Goal: Task Accomplishment & Management: Complete application form

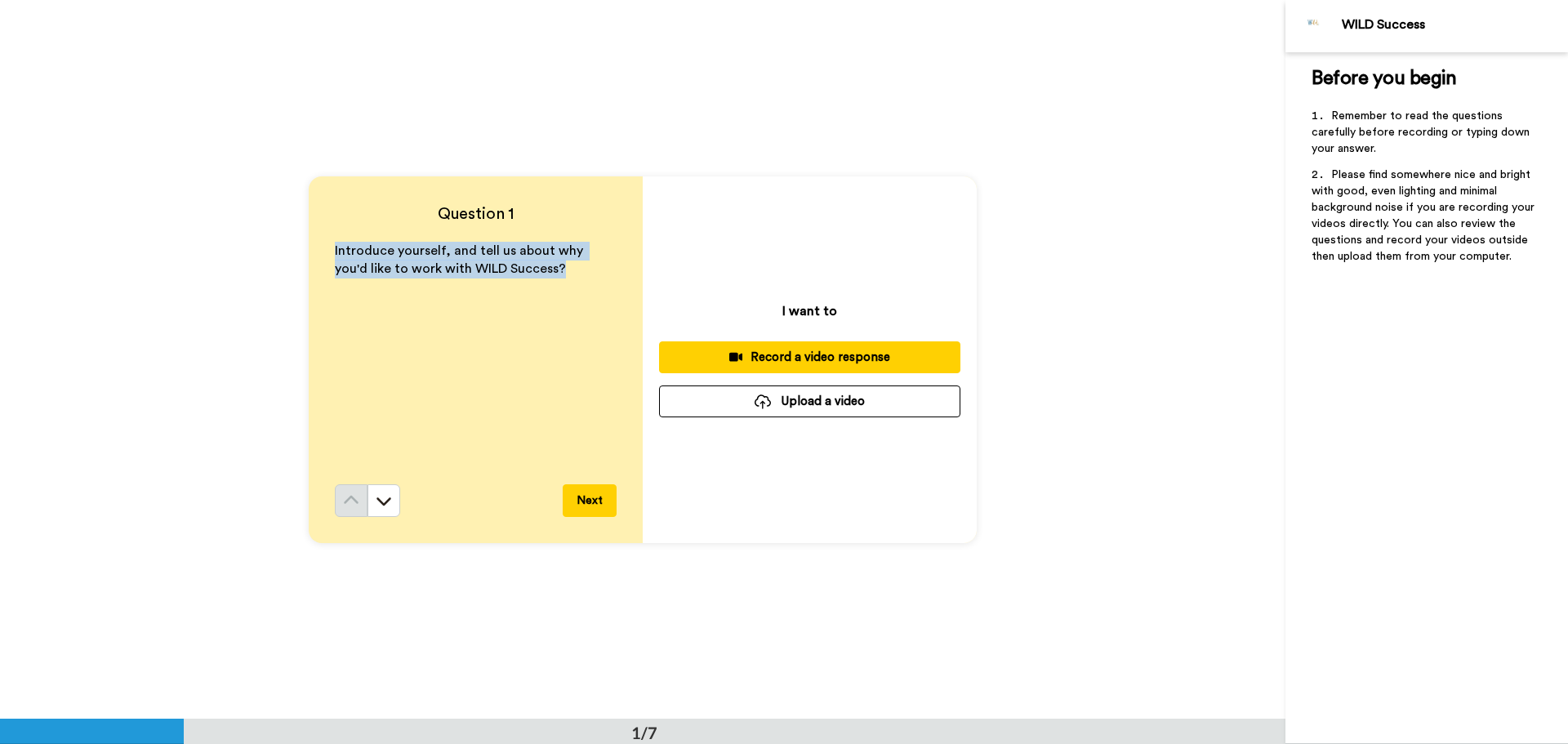
click at [550, 272] on div "Question 1 Introduce yourself, and tell us about why you'd like to work with WI…" at bounding box center [475, 360] width 334 height 366
copy span "Introduce yourself, and tell us about why you'd like to work with WILD Success?"
click at [383, 498] on icon at bounding box center [383, 501] width 16 height 16
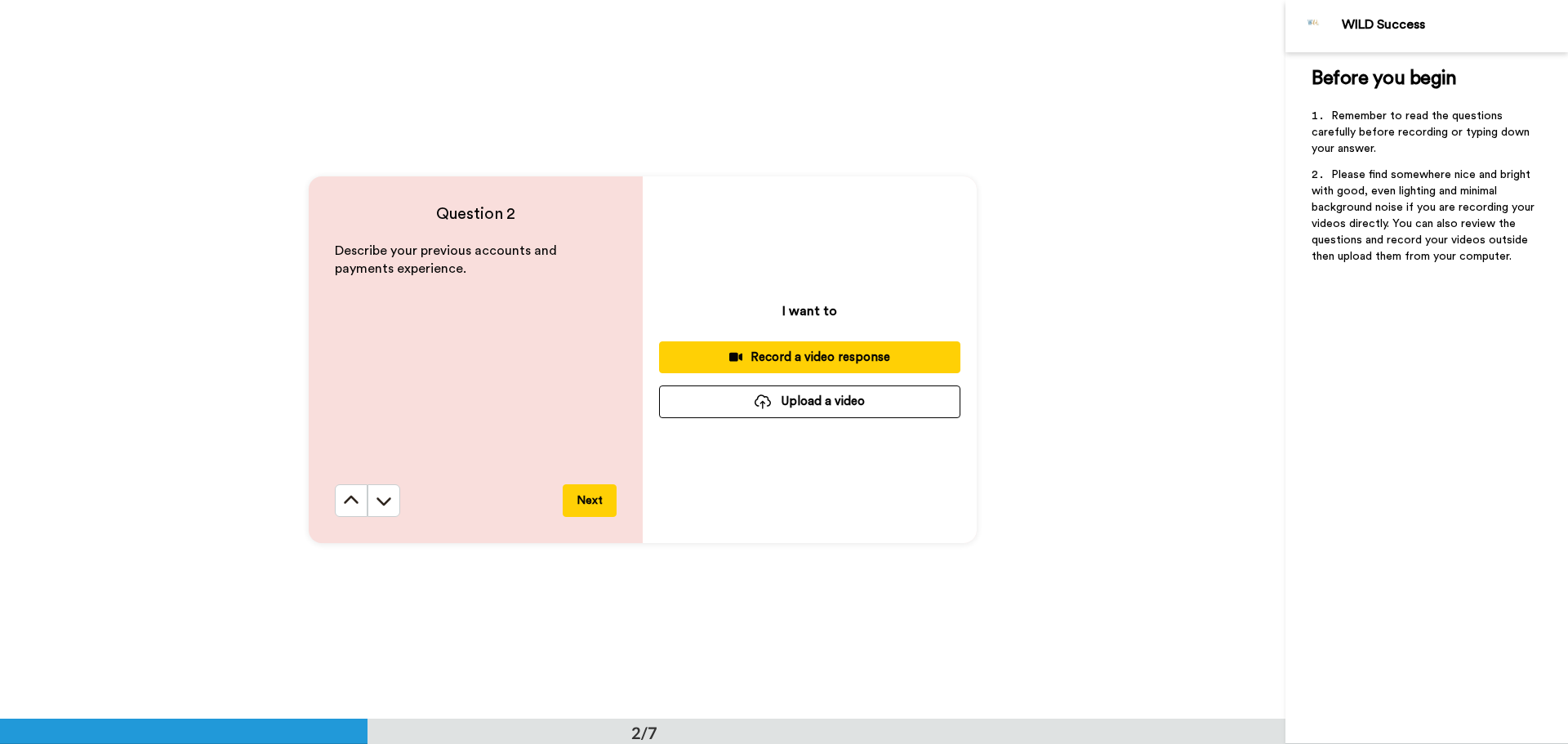
scroll to position [719, 0]
drag, startPoint x: 401, startPoint y: 272, endPoint x: 323, endPoint y: 243, distance: 83.2
click at [323, 243] on div "Question 2 Describe your previous accounts and payments experience. Next" at bounding box center [475, 359] width 334 height 366
copy span "Describe your previous accounts and payments experience."
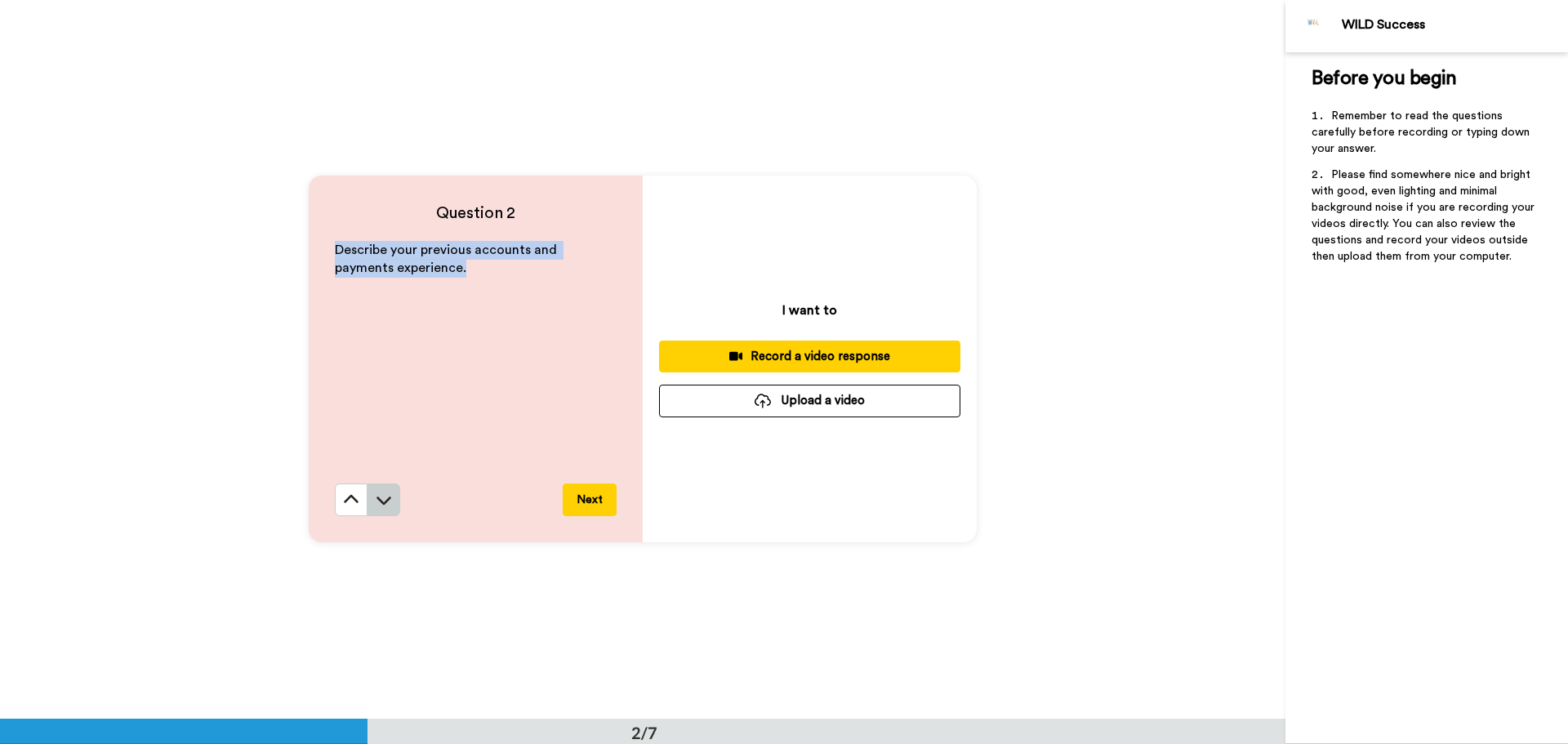
click at [377, 495] on icon at bounding box center [383, 500] width 16 height 16
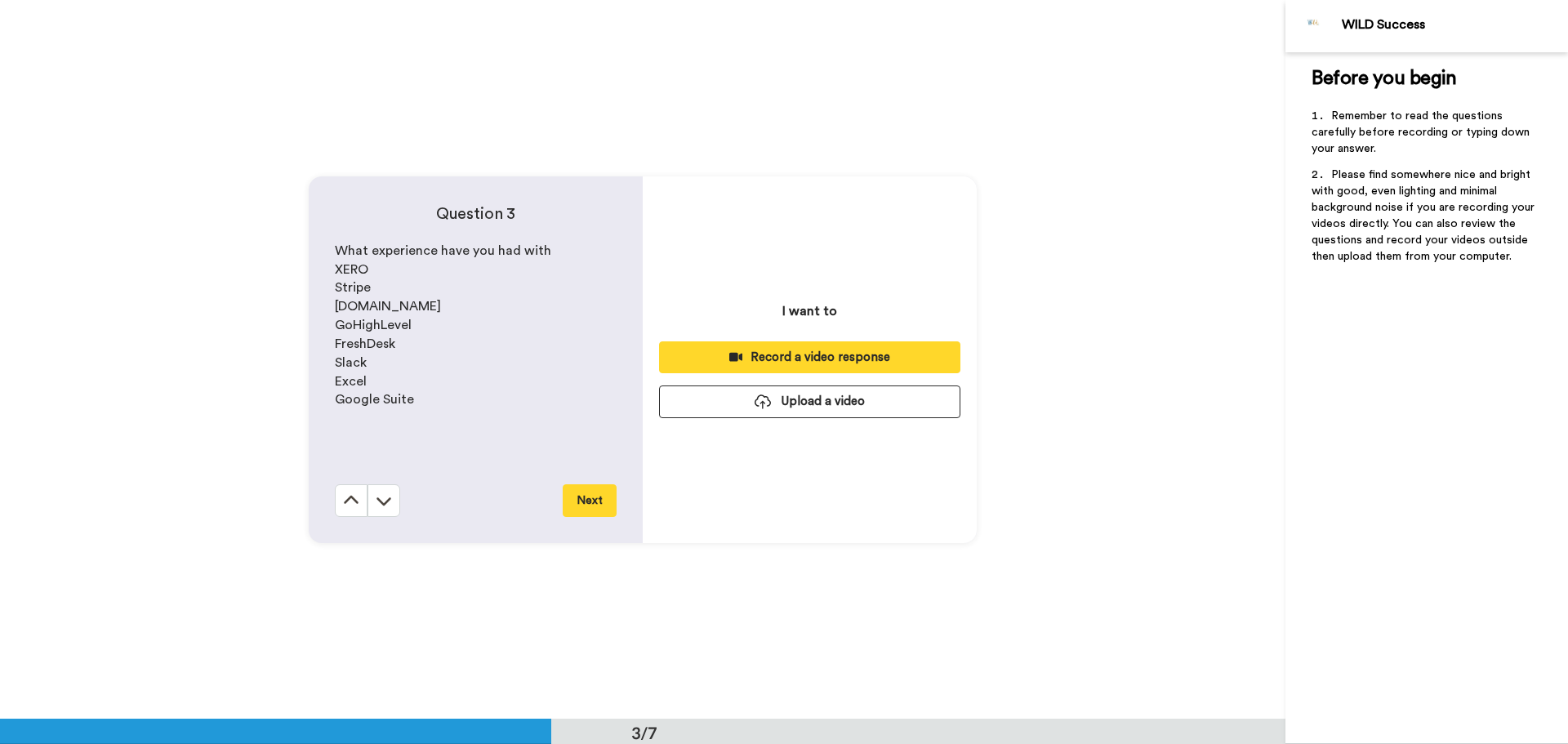
scroll to position [1438, 0]
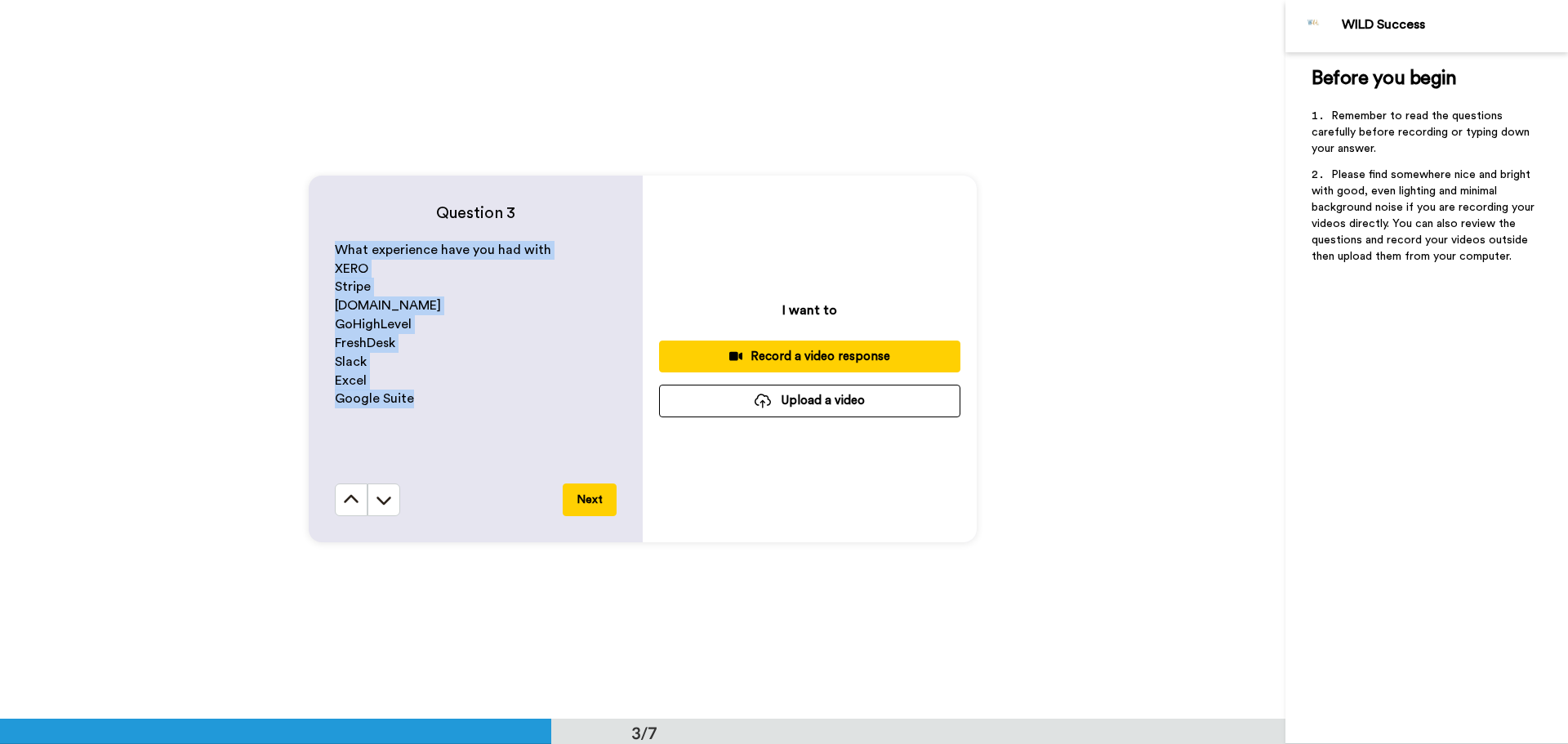
drag, startPoint x: 407, startPoint y: 401, endPoint x: 327, endPoint y: 251, distance: 170.0
click at [327, 251] on div "Question 3 What experience have you had with XERO Stripe [DOMAIN_NAME] GoHighLe…" at bounding box center [475, 359] width 334 height 366
copy div "What experience have you had with XERO Stripe [DOMAIN_NAME] GoHighLevel FreshDe…"
click at [389, 496] on button at bounding box center [383, 500] width 32 height 32
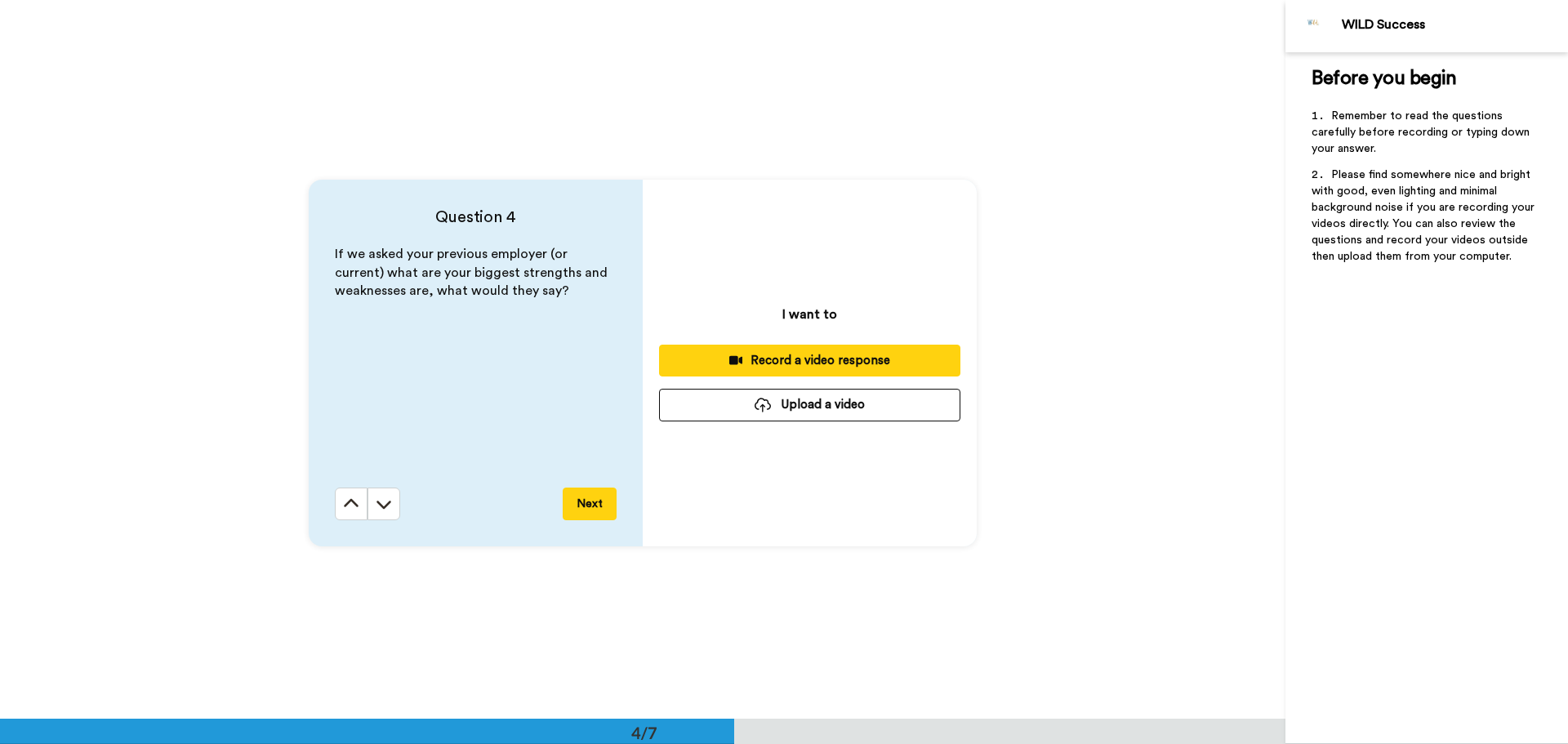
scroll to position [2157, 0]
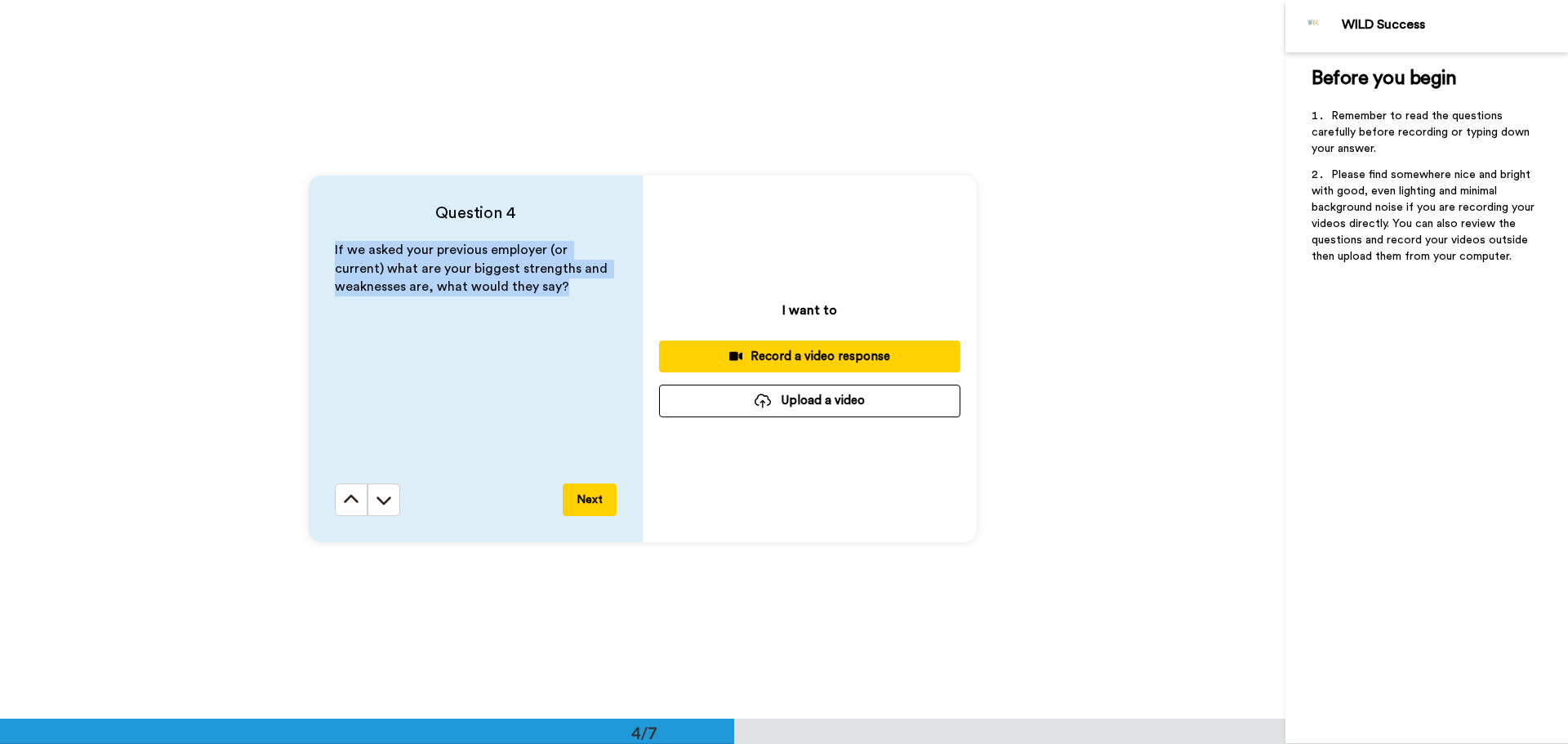
drag, startPoint x: 329, startPoint y: 247, endPoint x: 575, endPoint y: 292, distance: 250.1
click at [575, 292] on div "Question 4 If we asked your previous employer (or current) what are your bigges…" at bounding box center [475, 359] width 334 height 366
copy span "If we asked your previous employer (or current) what are your biggest strengths…"
click at [389, 495] on button at bounding box center [383, 500] width 32 height 32
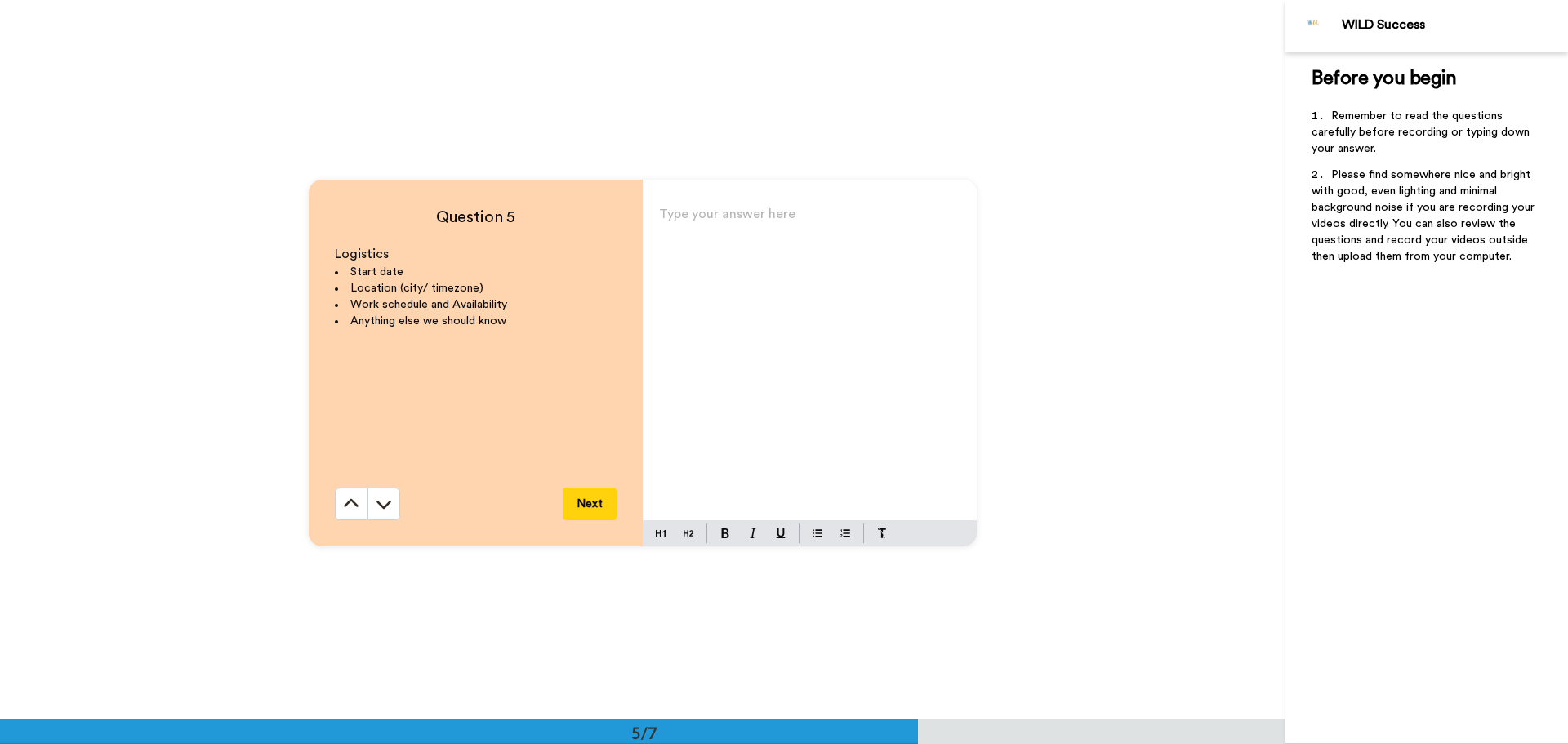
scroll to position [2876, 0]
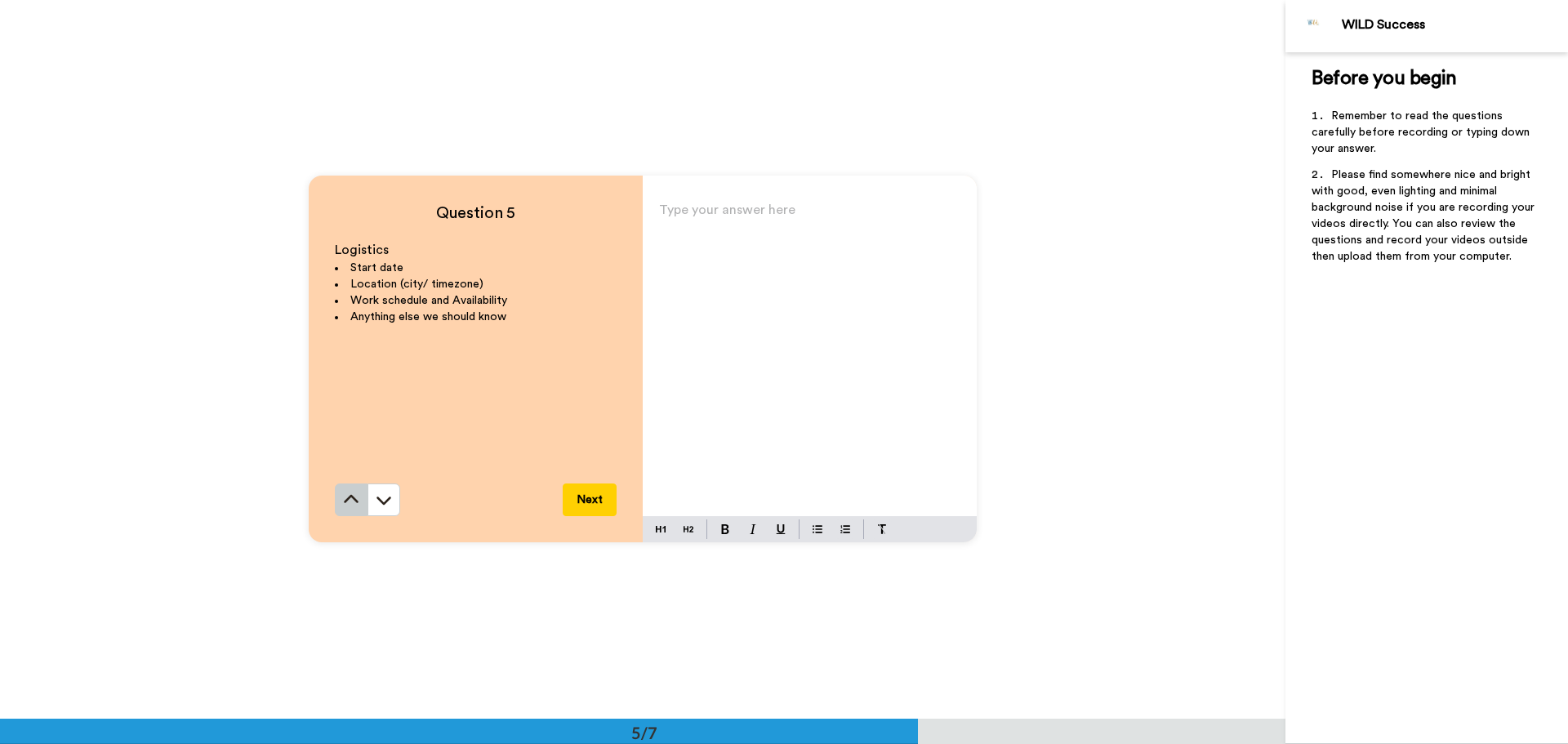
click at [343, 507] on icon at bounding box center [351, 500] width 16 height 16
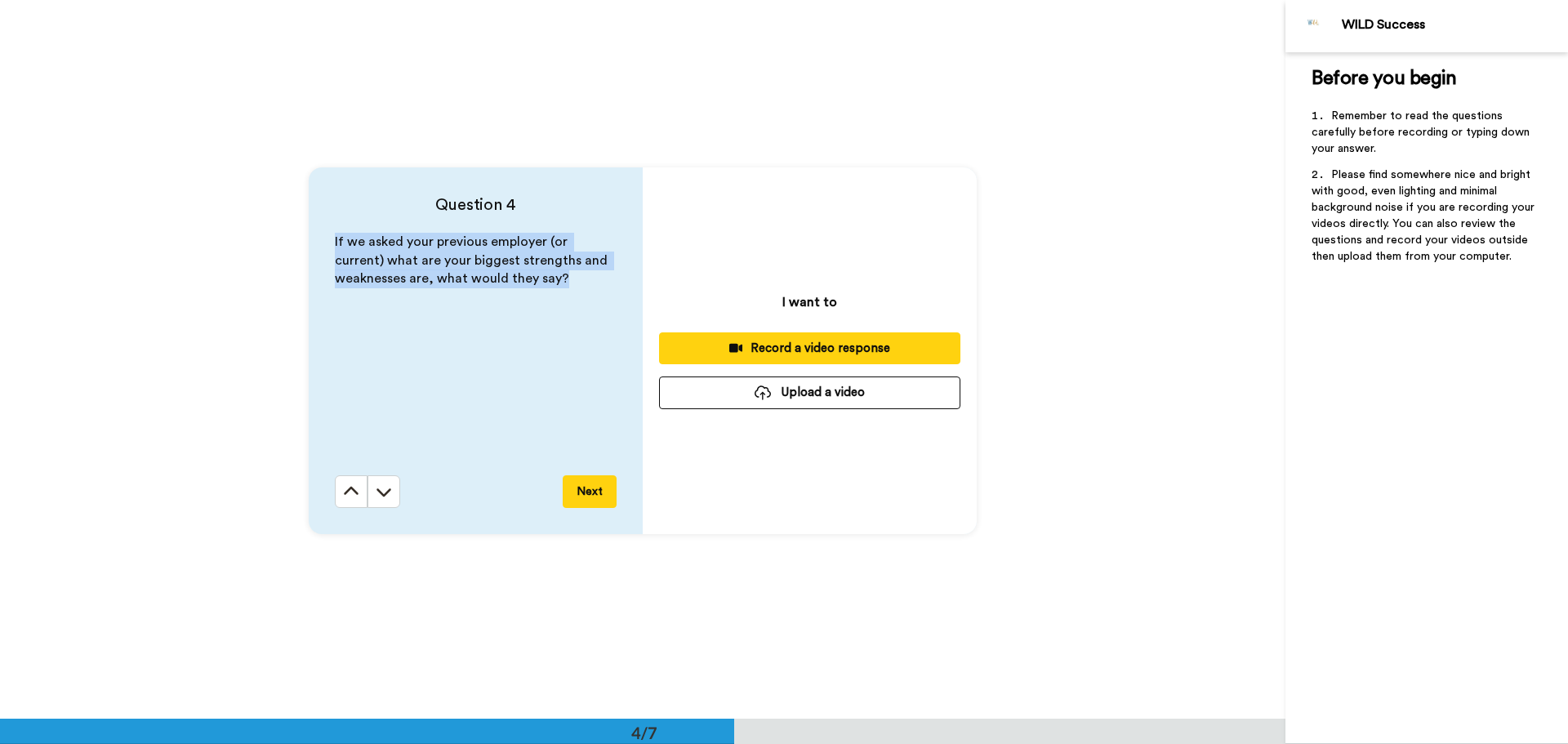
scroll to position [2157, 0]
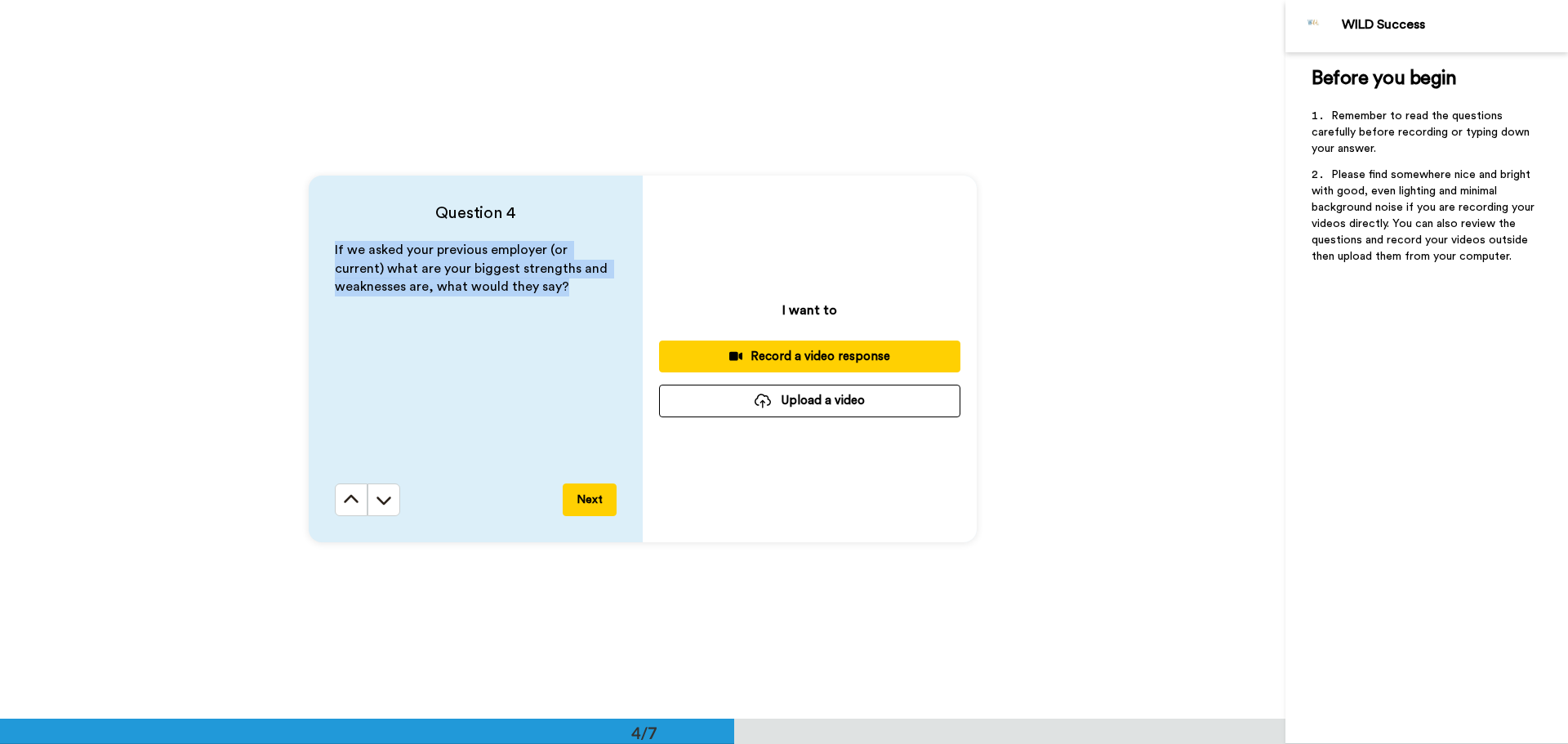
click at [343, 507] on icon at bounding box center [351, 500] width 16 height 16
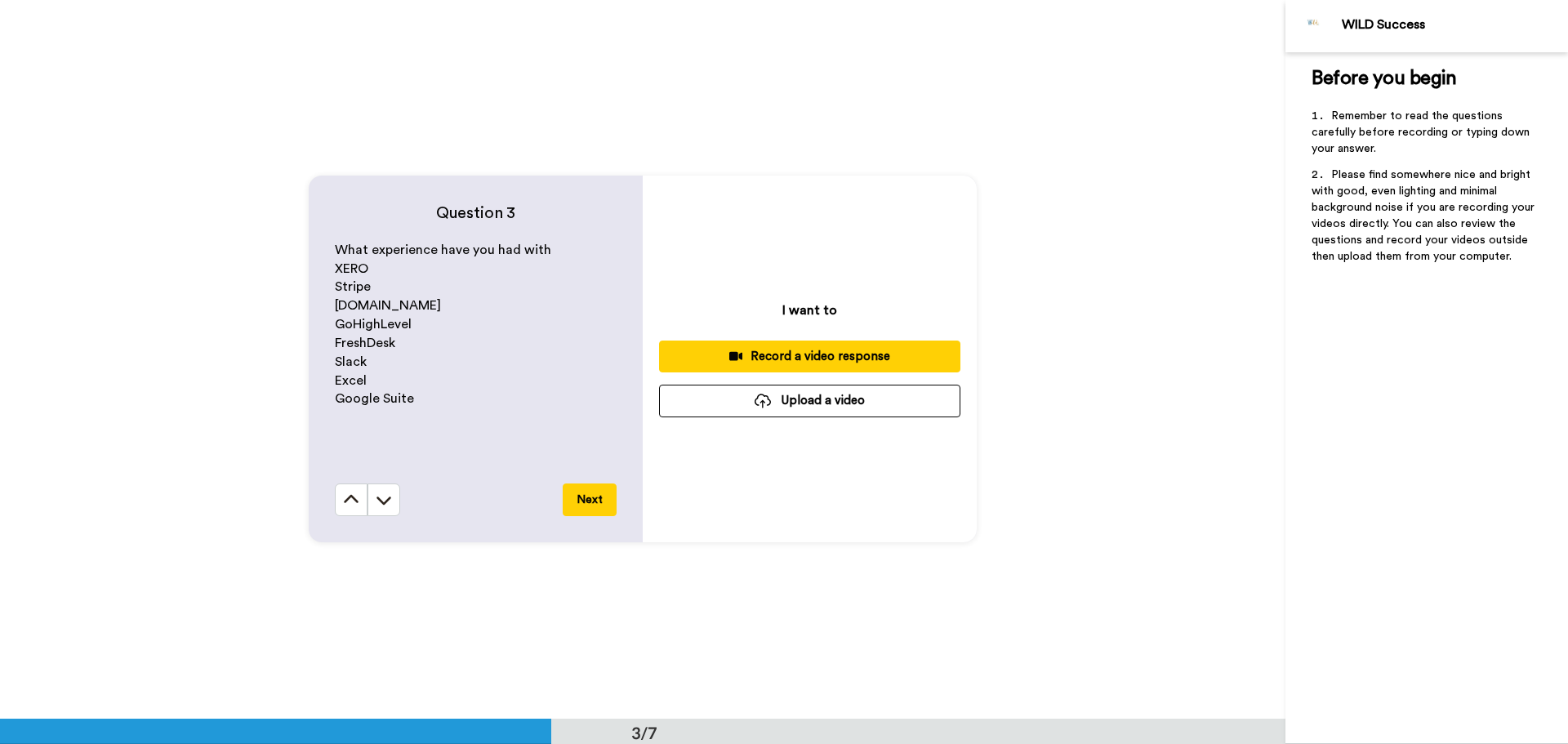
click at [343, 507] on icon at bounding box center [351, 500] width 16 height 16
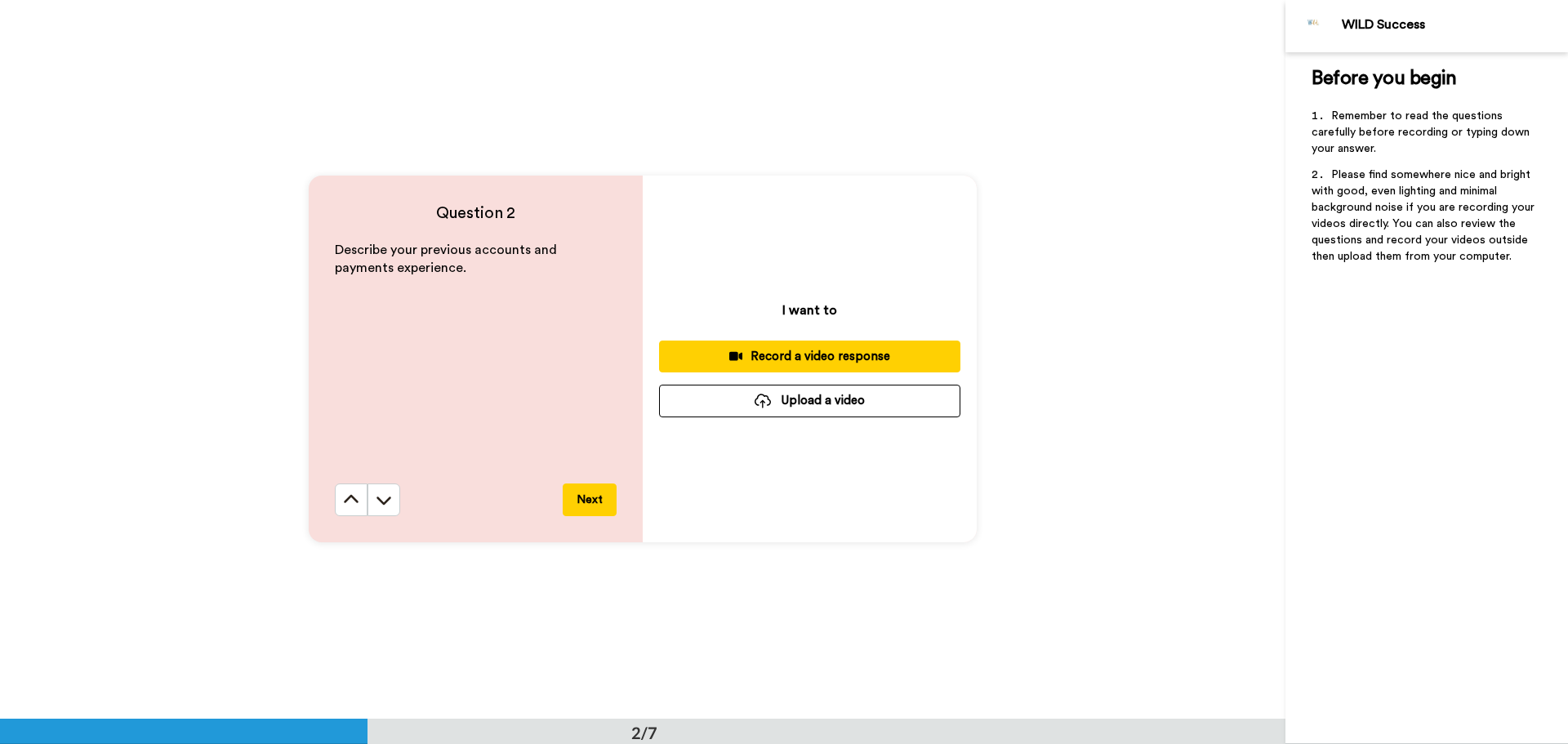
click at [343, 507] on icon at bounding box center [351, 500] width 16 height 16
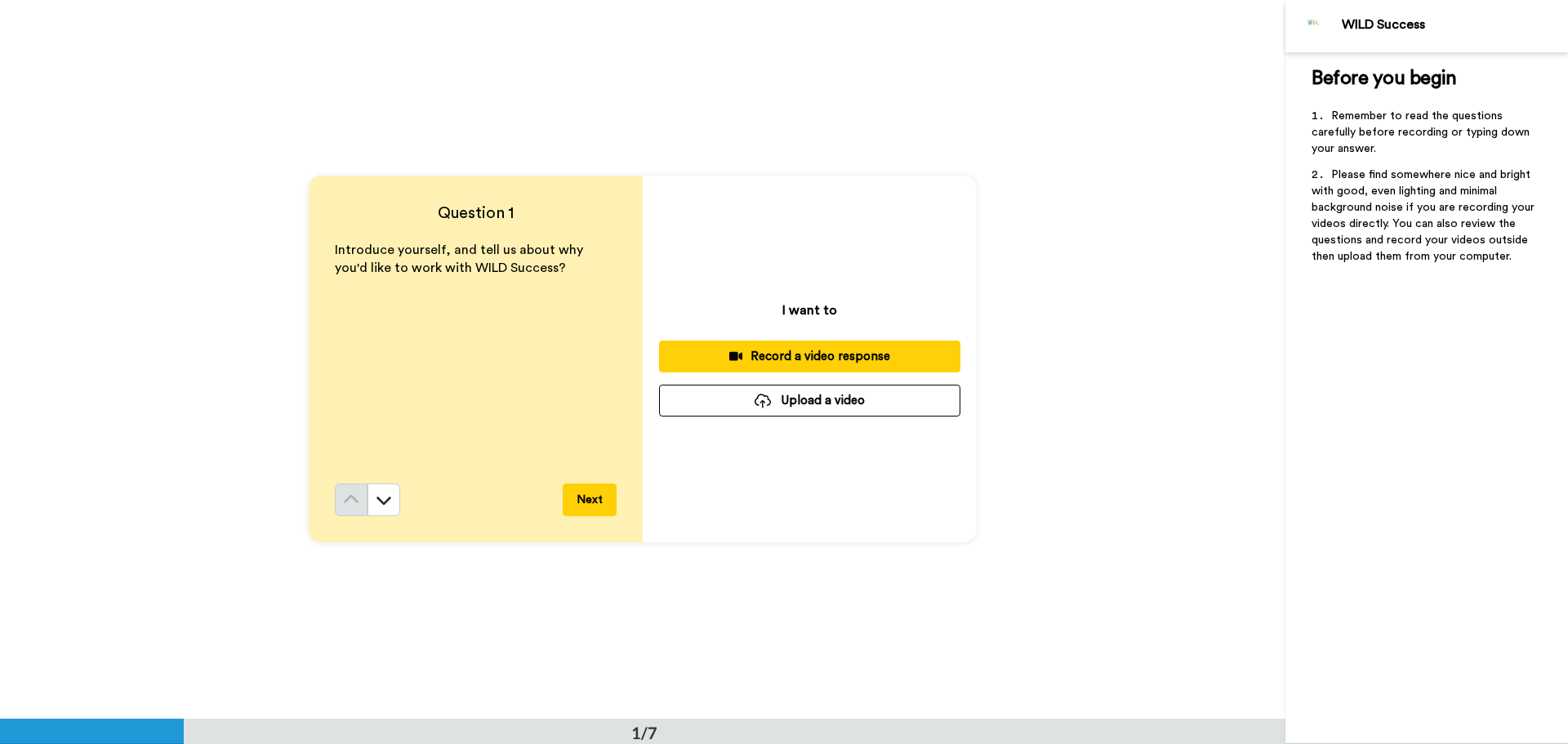
scroll to position [0, 0]
